Goal: Task Accomplishment & Management: Use online tool/utility

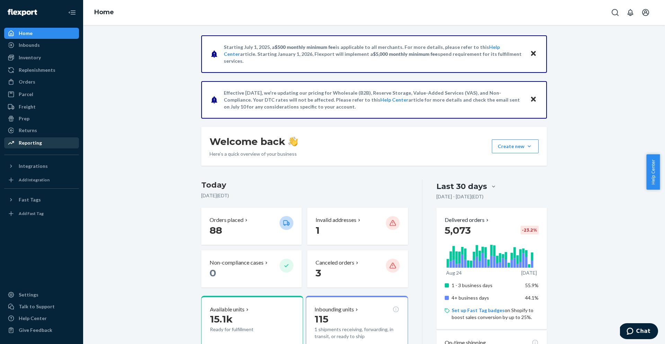
click at [41, 146] on div "Reporting" at bounding box center [41, 143] width 73 height 10
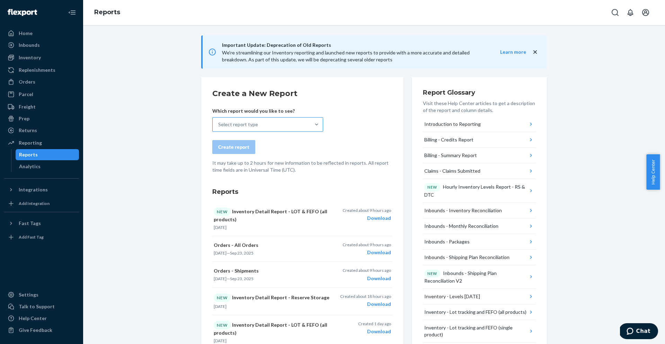
click at [266, 129] on div "Select report type" at bounding box center [262, 124] width 98 height 14
click at [219, 128] on input "Select report type" at bounding box center [218, 124] width 1 height 7
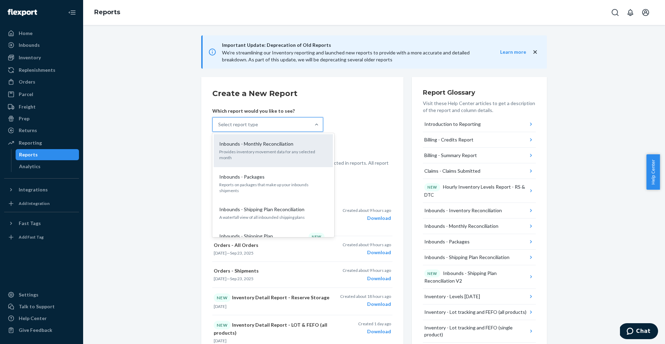
scroll to position [239, 0]
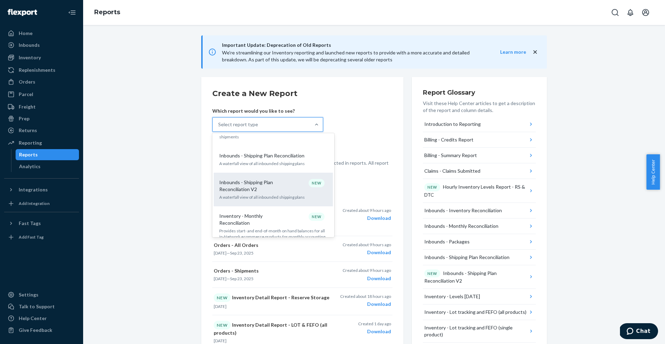
click at [266, 179] on p "Inbounds - Shipping Plan Reconciliation V2" at bounding box center [252, 186] width 66 height 14
click at [219, 128] on input "option Inbounds - Shipping Plan Reconciliation V2 focused, 10 of 35. 35 results…" at bounding box center [218, 124] width 1 height 7
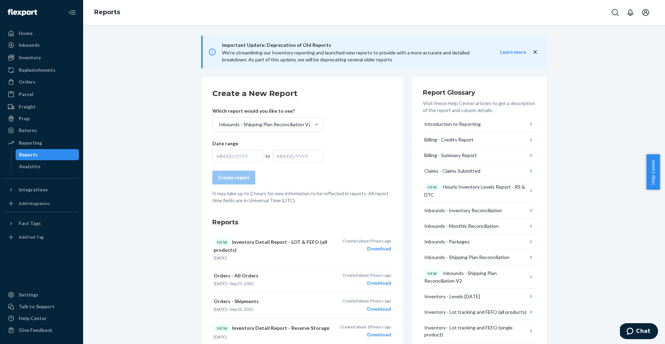
click at [234, 153] on div "MM/DD/YYYY" at bounding box center [237, 156] width 51 height 12
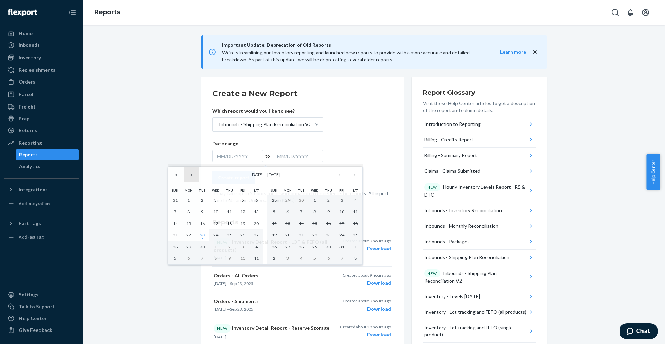
click at [189, 173] on button "‹" at bounding box center [191, 174] width 15 height 15
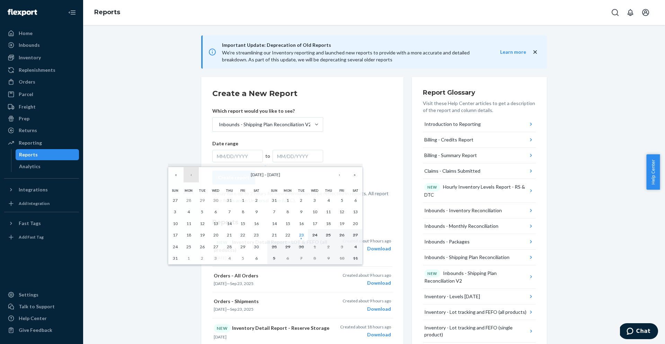
click at [190, 173] on button "‹" at bounding box center [191, 174] width 15 height 15
click at [225, 232] on button "24" at bounding box center [230, 235] width 14 height 12
click at [336, 175] on button "›" at bounding box center [339, 174] width 15 height 15
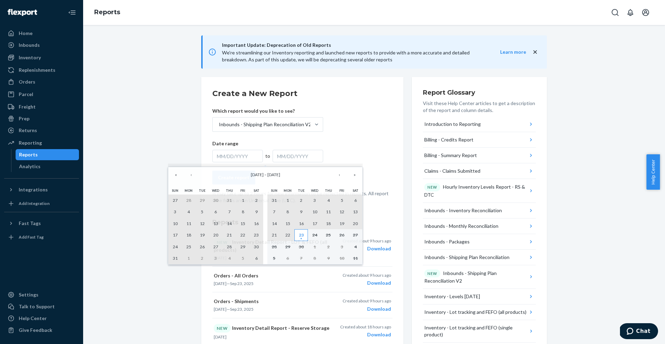
click at [303, 236] on abbr "23" at bounding box center [301, 234] width 5 height 5
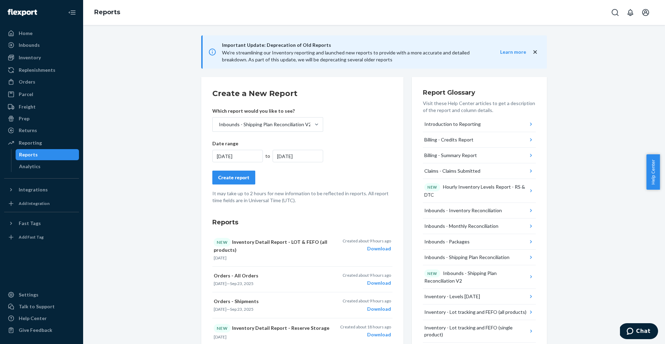
click at [238, 182] on button "Create report" at bounding box center [233, 177] width 43 height 14
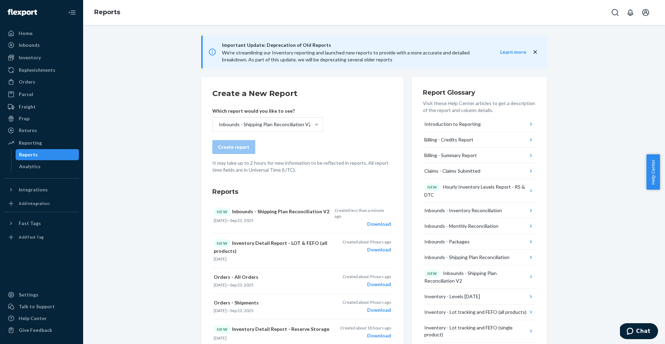
click at [380, 220] on div "Download" at bounding box center [363, 223] width 56 height 7
click at [648, 13] on icon "Open account menu" at bounding box center [645, 12] width 8 height 8
click at [649, 17] on button "Open account menu" at bounding box center [646, 13] width 14 height 14
click at [603, 75] on div "Log out" at bounding box center [629, 81] width 52 height 13
